Goal: Navigation & Orientation: Go to known website

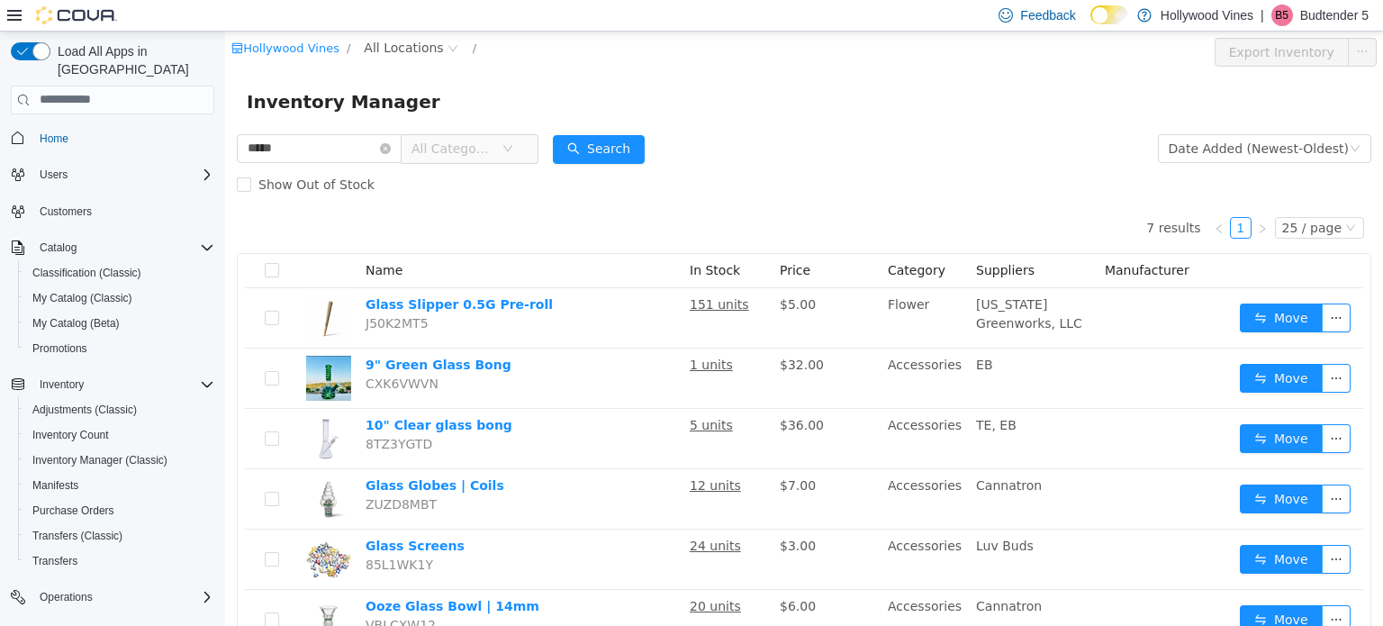
click at [1307, 9] on p "Budtender 5" at bounding box center [1334, 16] width 68 height 22
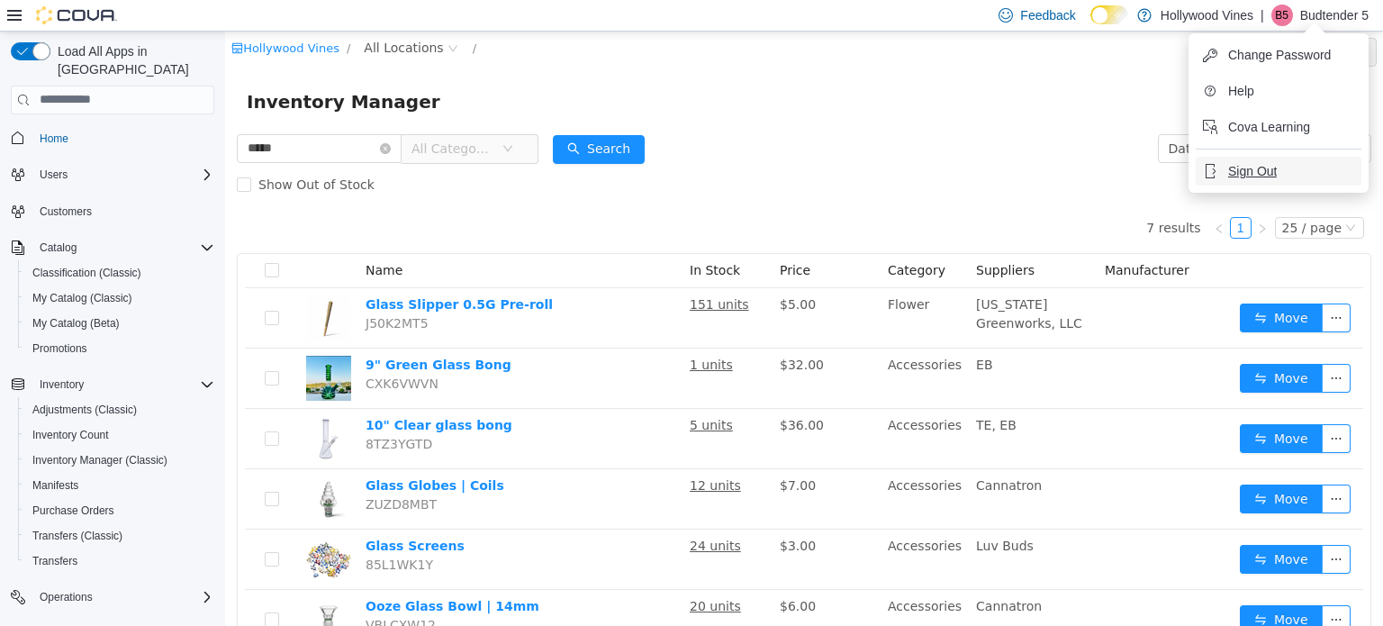
click at [1266, 167] on span "Sign Out" at bounding box center [1252, 171] width 49 height 18
